Goal: Navigation & Orientation: Find specific page/section

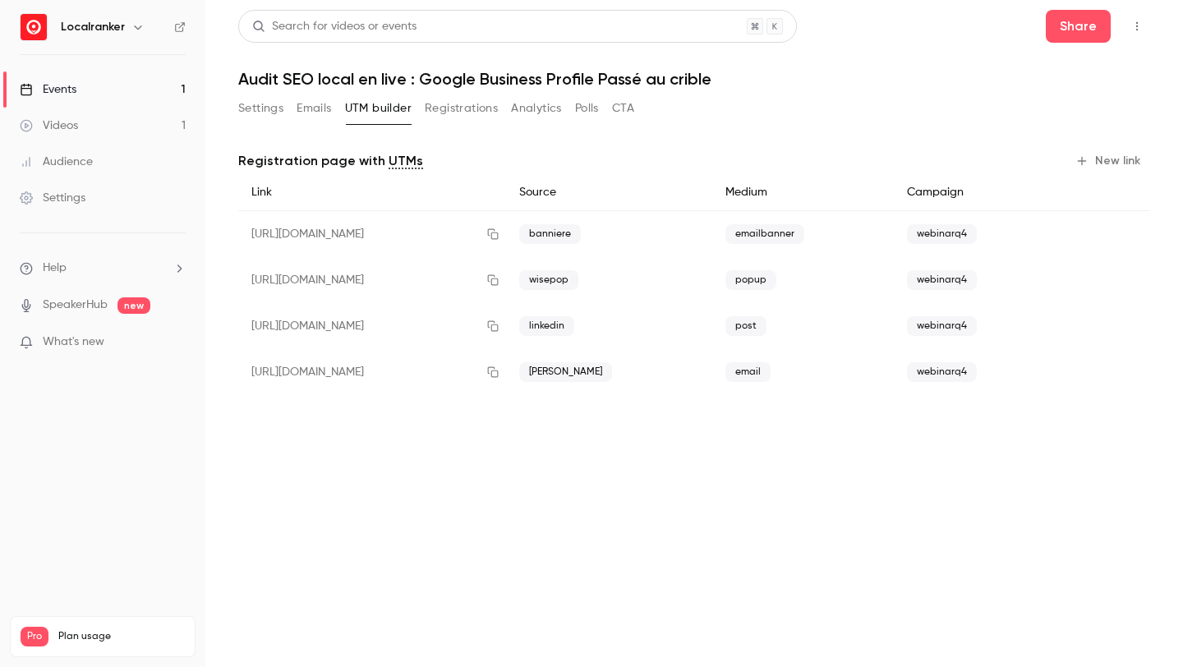
click at [127, 93] on link "Events 1" at bounding box center [102, 89] width 205 height 36
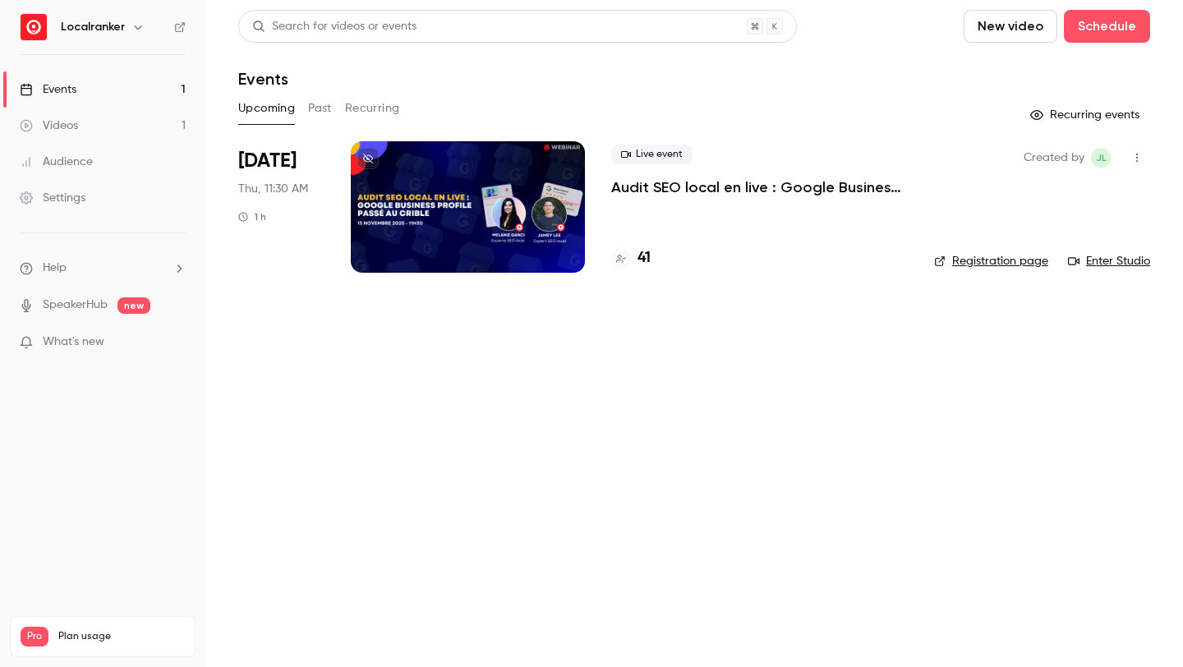
click at [641, 256] on h4 "41" at bounding box center [644, 258] width 13 height 22
